Goal: Task Accomplishment & Management: Use online tool/utility

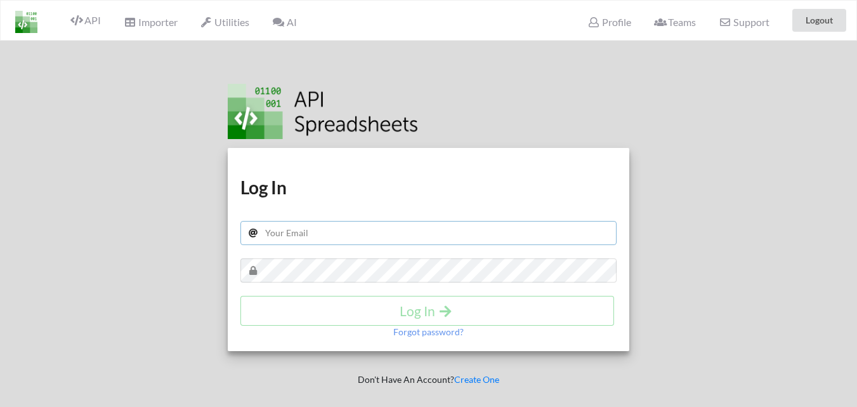
click at [281, 235] on input "text" at bounding box center [428, 233] width 376 height 24
paste input "[EMAIL_ADDRESS][DOMAIN_NAME]"
type input "[EMAIL_ADDRESS][DOMAIN_NAME]"
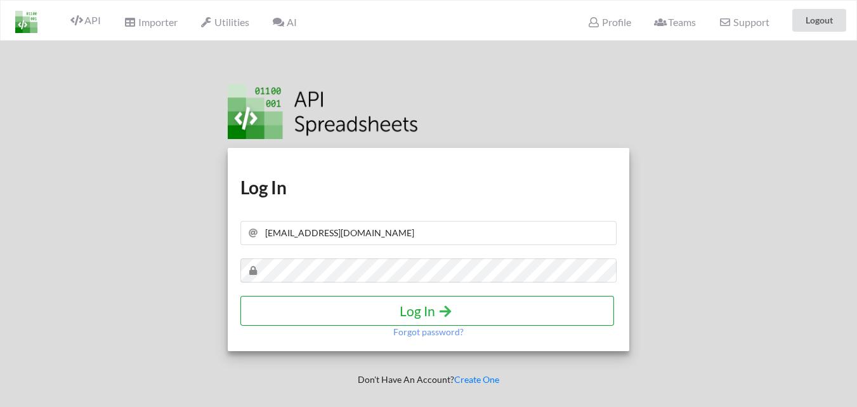
click at [417, 310] on h4 "Log In" at bounding box center [427, 311] width 347 height 16
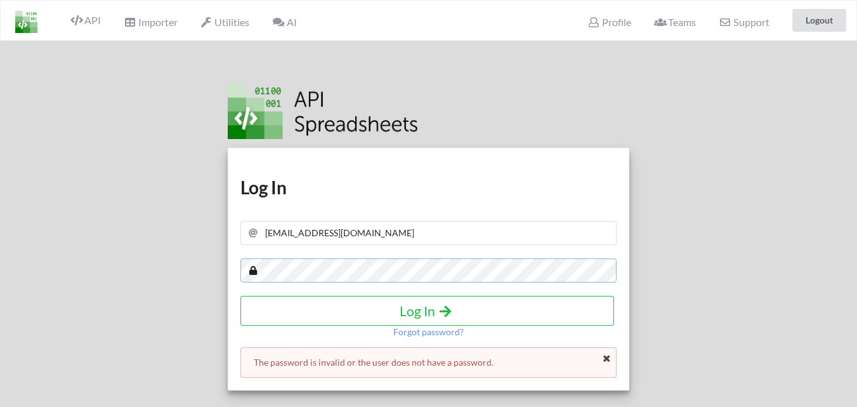
click at [95, 266] on div "Download hidden Download hidden Log In [EMAIL_ADDRESS][DOMAIN_NAME] Log In Forg…" at bounding box center [428, 244] width 876 height 407
click at [433, 306] on h4 "Log In" at bounding box center [427, 311] width 347 height 16
click at [429, 63] on div "Download hidden Download hidden Log In [EMAIL_ADDRESS][DOMAIN_NAME] Log In Forg…" at bounding box center [428, 244] width 438 height 407
click at [18, 273] on div "Download hidden Download hidden Log In [EMAIL_ADDRESS][DOMAIN_NAME] Log In Forg…" at bounding box center [428, 244] width 876 height 407
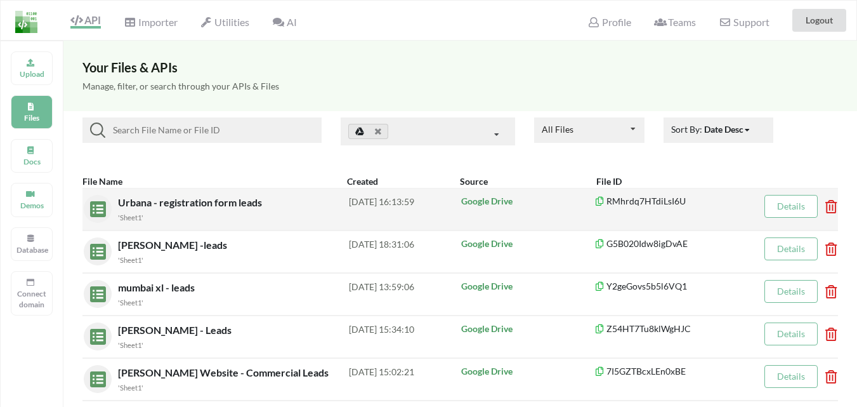
click at [829, 205] on icon at bounding box center [827, 202] width 4 height 5
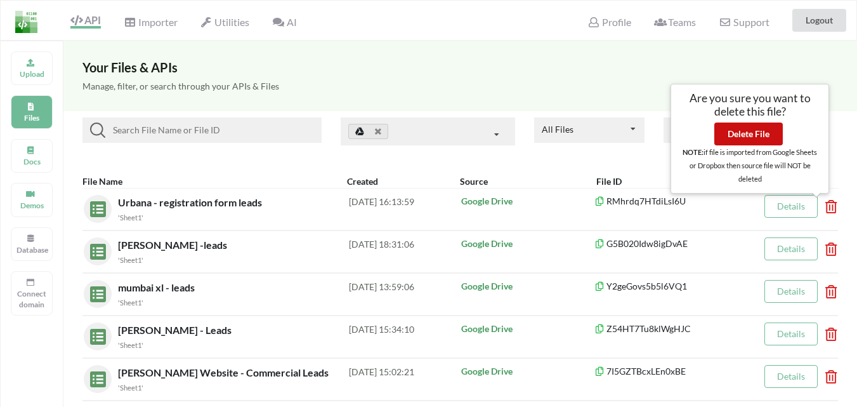
click at [762, 126] on button "Delete File" at bounding box center [748, 133] width 68 height 23
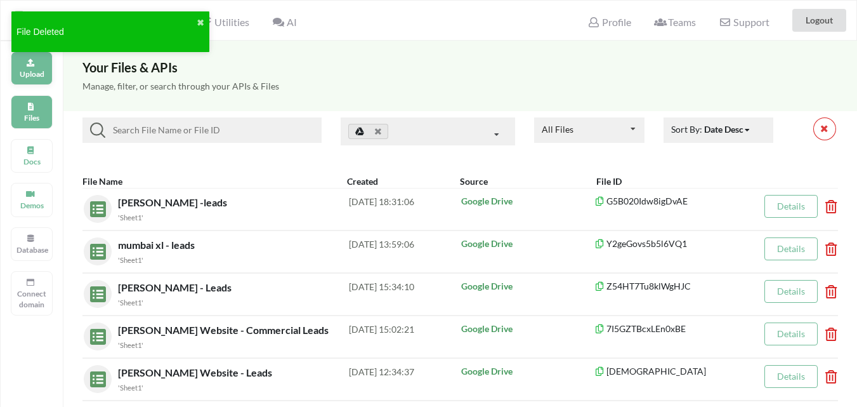
click at [18, 70] on p "Upload" at bounding box center [31, 73] width 30 height 11
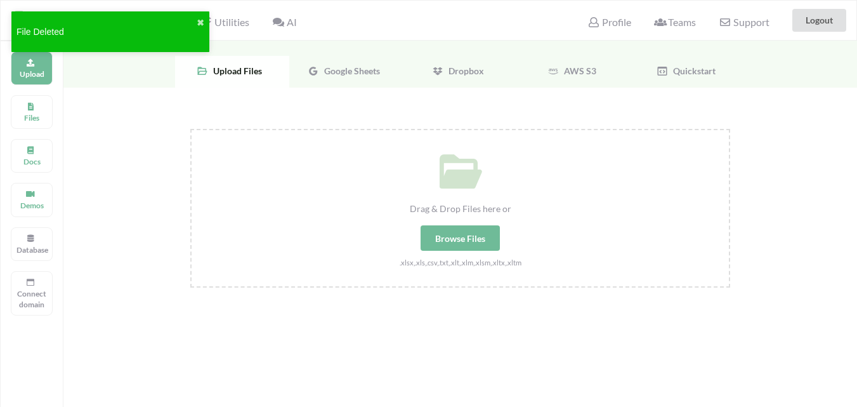
click at [325, 65] on span "Google Sheets" at bounding box center [349, 70] width 61 height 11
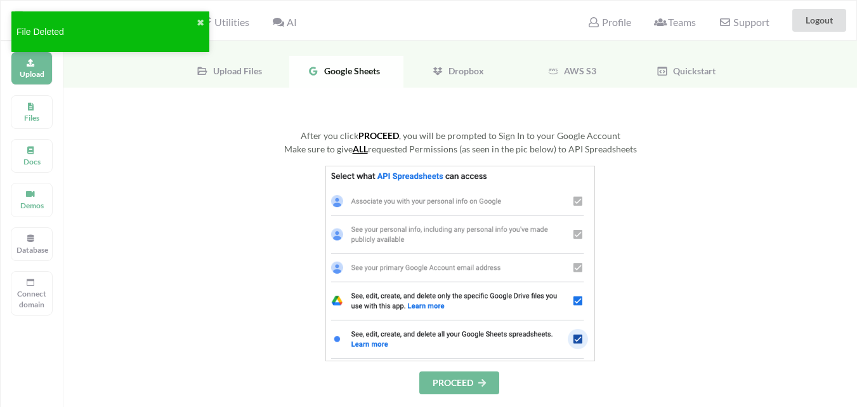
click at [446, 381] on button "PROCEED" at bounding box center [459, 382] width 80 height 23
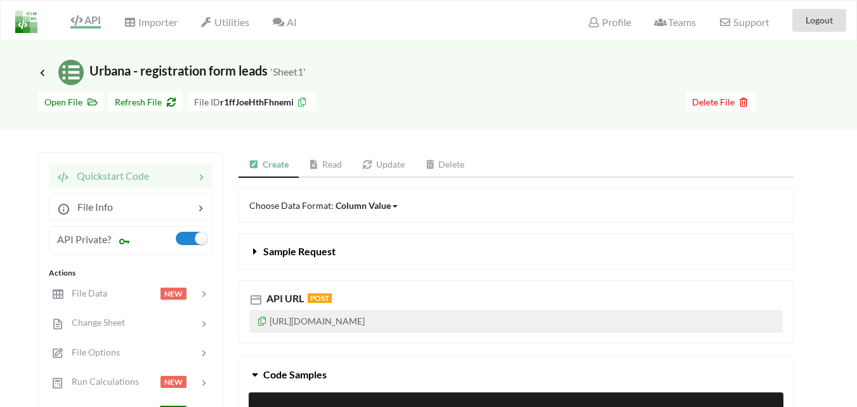
click at [263, 320] on icon at bounding box center [262, 319] width 11 height 9
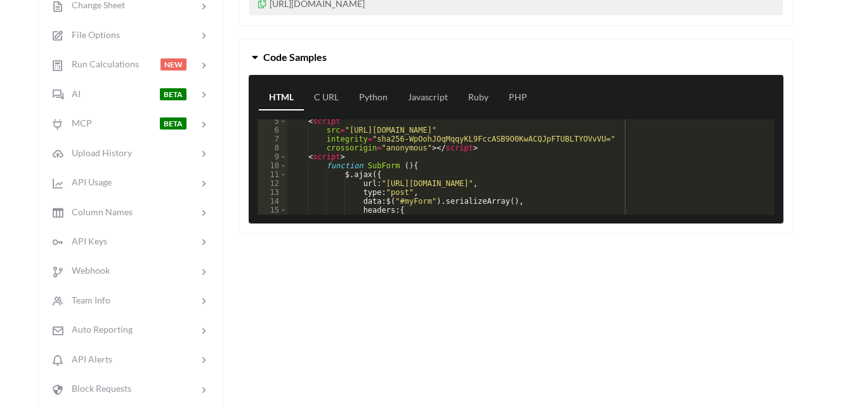
scroll to position [76, 0]
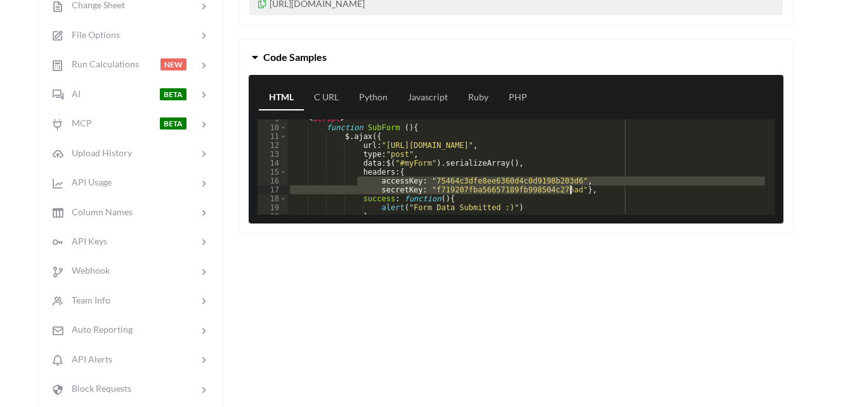
drag, startPoint x: 370, startPoint y: 179, endPoint x: 571, endPoint y: 189, distance: 201.3
click at [571, 189] on div "< script > function SubForm ( ) { $ . ajax ({ url : "https://api.apispreadsheet…" at bounding box center [526, 170] width 478 height 113
